Goal: Information Seeking & Learning: Learn about a topic

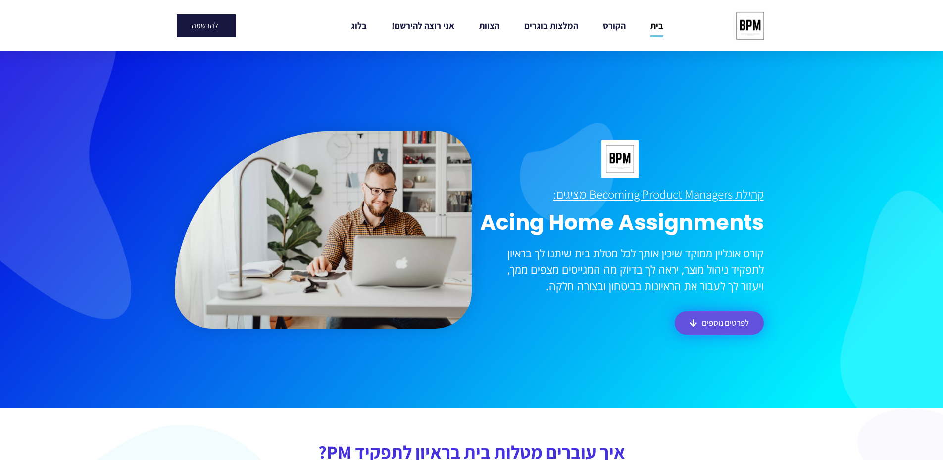
click at [701, 319] on span "לפרטים נוספים" at bounding box center [719, 323] width 59 height 8
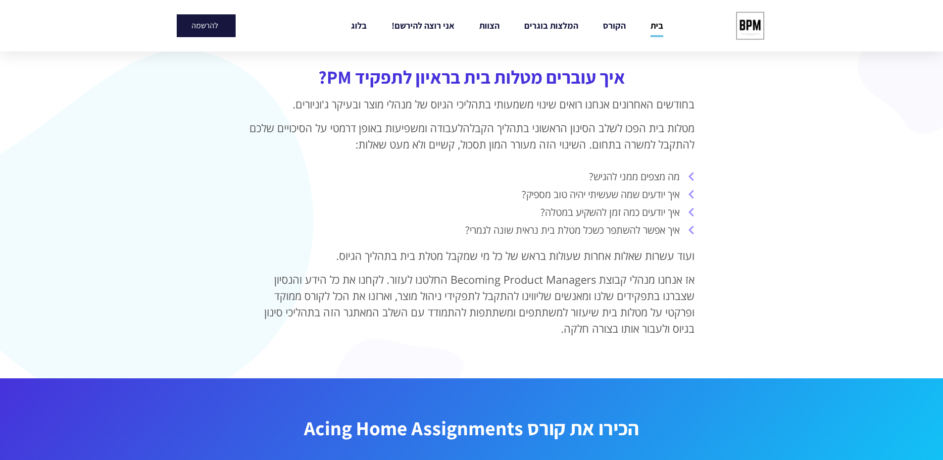
scroll to position [381, 0]
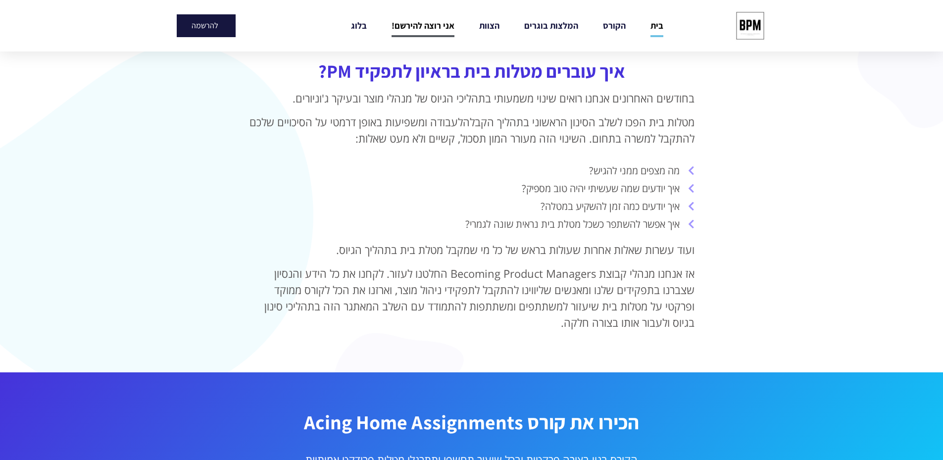
click at [429, 21] on link "אני רוצה להירשם!" at bounding box center [423, 25] width 63 height 23
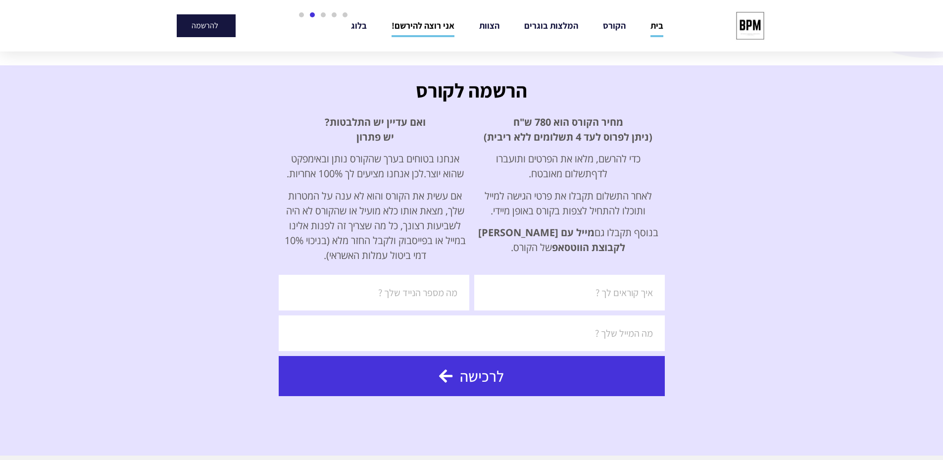
scroll to position [1745, 0]
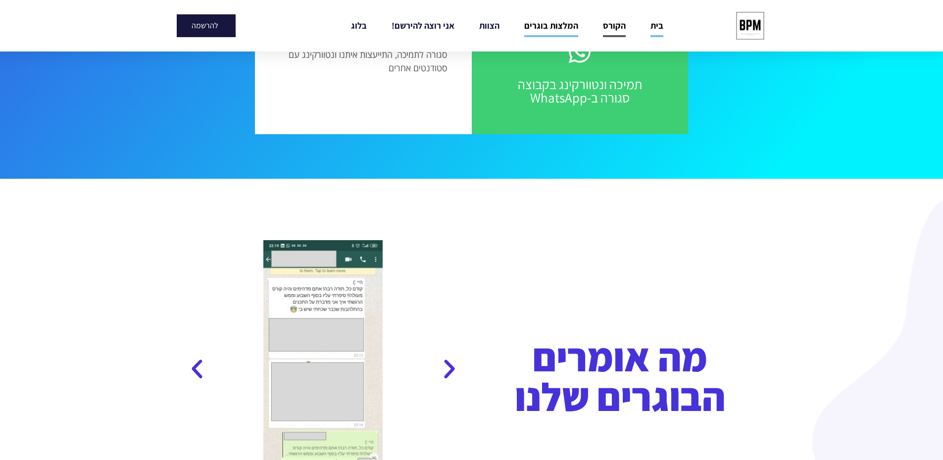
click at [617, 26] on link "הקורס" at bounding box center [614, 25] width 23 height 23
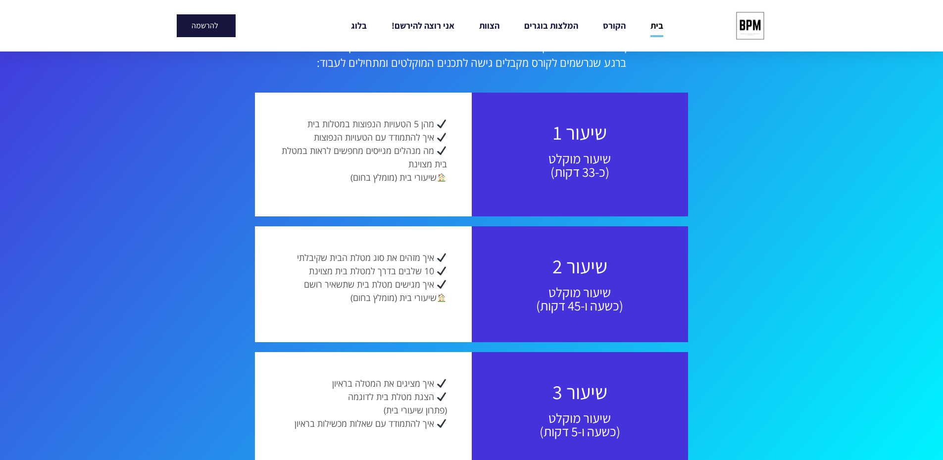
scroll to position [793, 0]
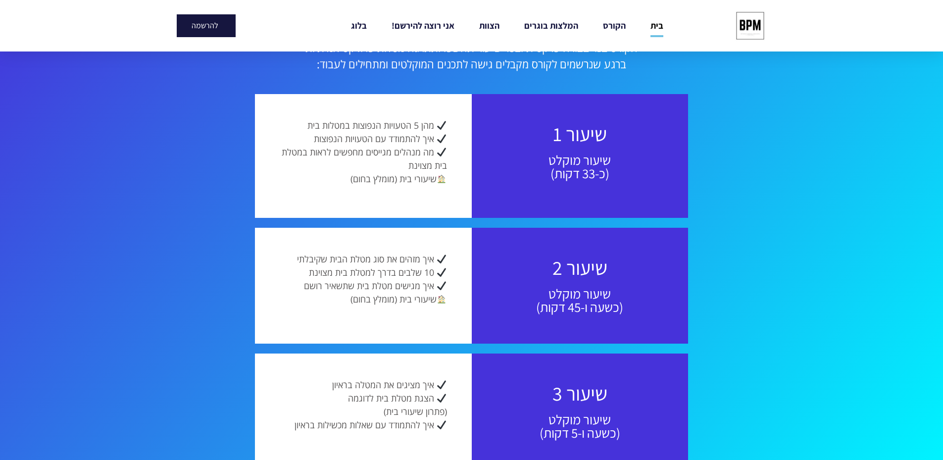
click at [657, 24] on link "בית" at bounding box center [657, 25] width 13 height 23
